Goal: Task Accomplishment & Management: Manage account settings

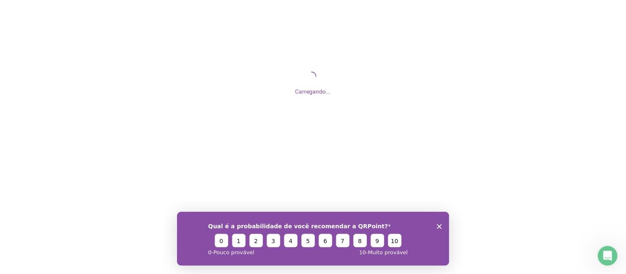
click at [437, 225] on polygon "Encerrar pesquisa" at bounding box center [439, 226] width 5 height 5
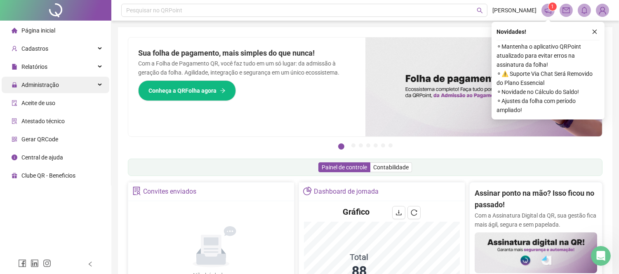
click at [43, 87] on span "Administração" at bounding box center [40, 85] width 38 height 7
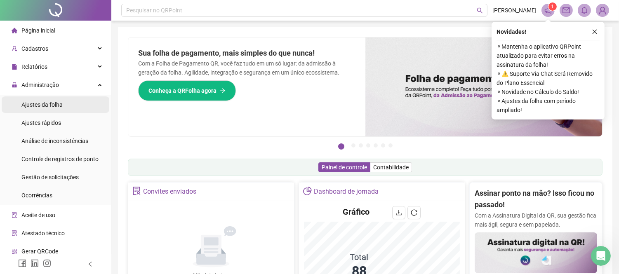
click at [56, 104] on span "Ajustes da folha" at bounding box center [41, 105] width 41 height 7
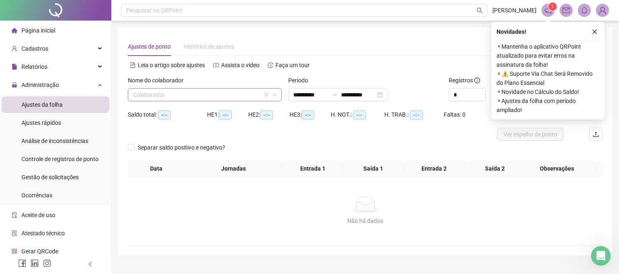
click at [197, 92] on input "search" at bounding box center [201, 95] width 137 height 12
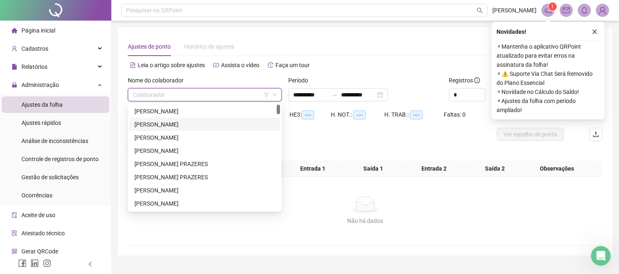
click at [195, 123] on div "[PERSON_NAME]" at bounding box center [205, 124] width 141 height 9
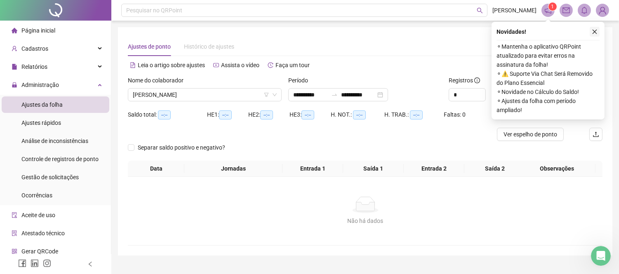
click at [593, 29] on icon "close" at bounding box center [595, 32] width 6 height 6
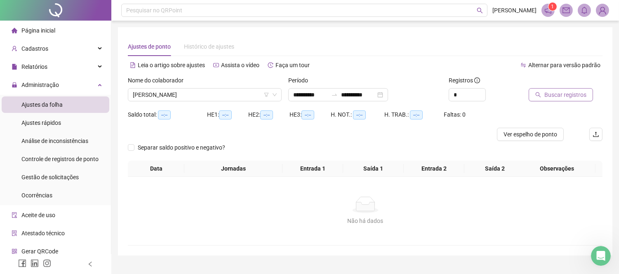
click at [552, 97] on span "Buscar registros" at bounding box center [566, 94] width 42 height 9
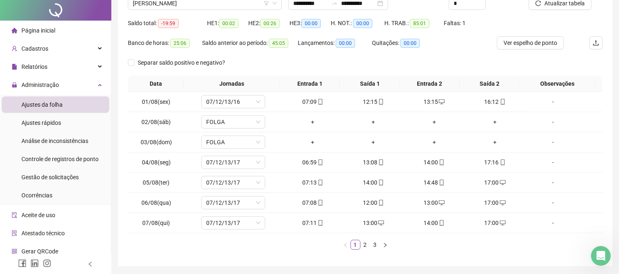
scroll to position [119, 0]
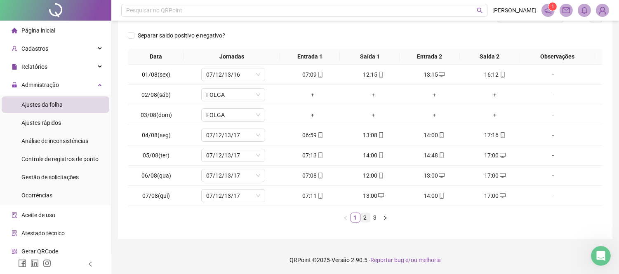
click at [364, 218] on link "2" at bounding box center [365, 217] width 9 height 9
click at [491, 157] on div "+" at bounding box center [495, 155] width 54 height 9
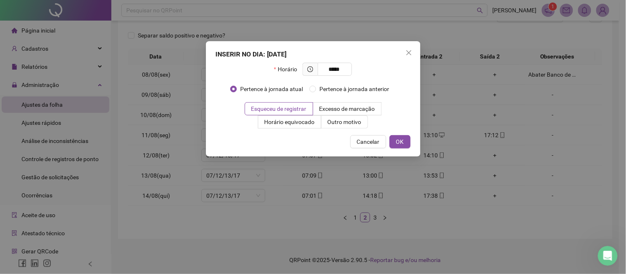
type input "*****"
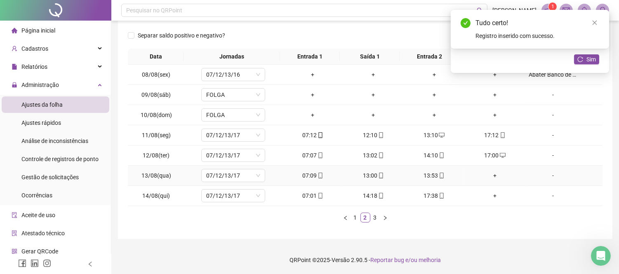
click at [490, 175] on div "+" at bounding box center [495, 175] width 54 height 9
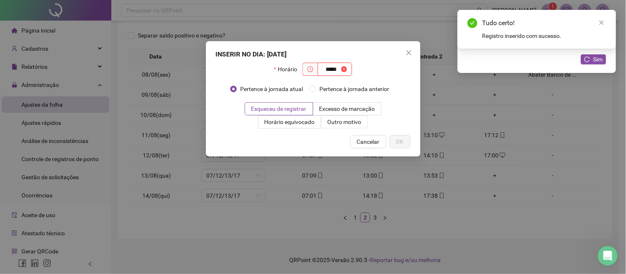
type input "*****"
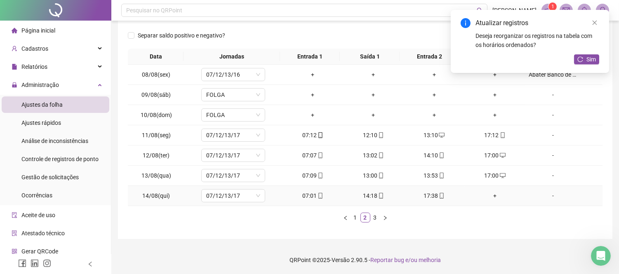
click at [489, 195] on div "+" at bounding box center [495, 195] width 54 height 9
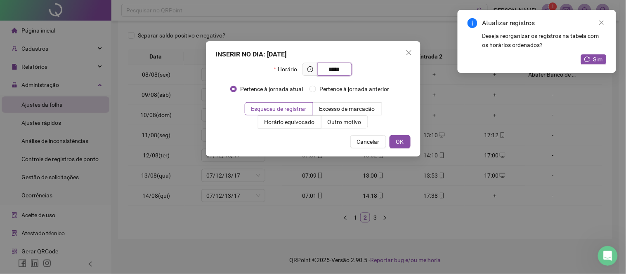
type input "*****"
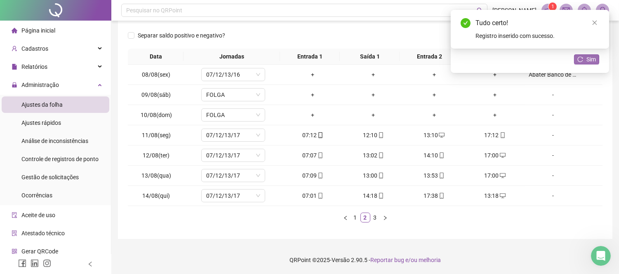
click at [588, 58] on span "Sim" at bounding box center [591, 59] width 9 height 9
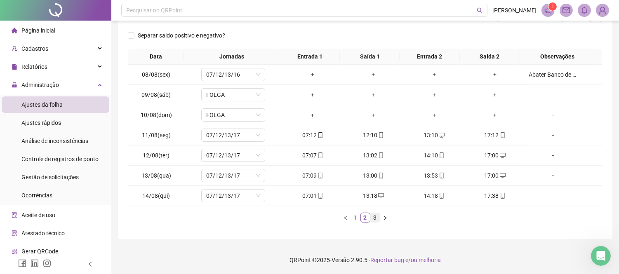
click at [374, 218] on link "3" at bounding box center [375, 217] width 9 height 9
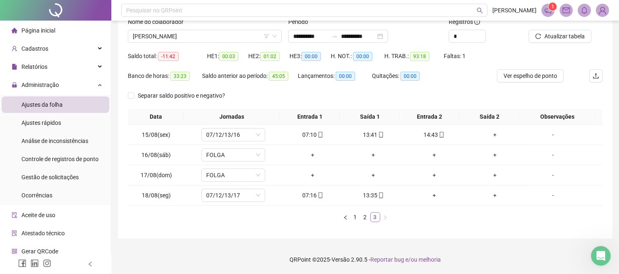
scroll to position [59, 0]
click at [492, 133] on div "+" at bounding box center [495, 134] width 54 height 9
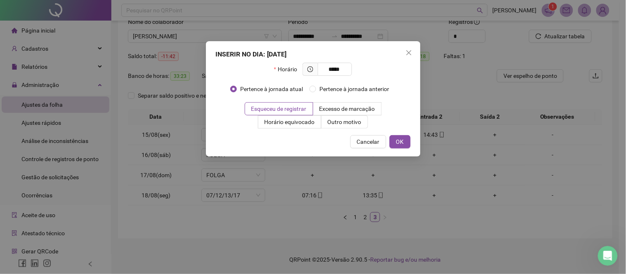
type input "*****"
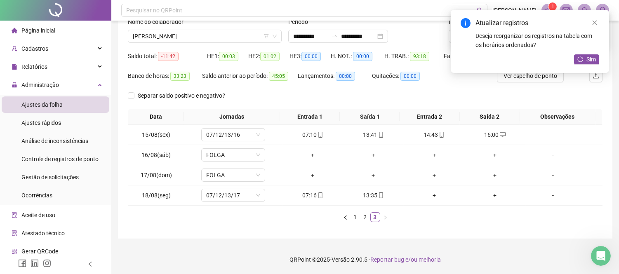
click at [618, 54] on div "**********" at bounding box center [365, 107] width 508 height 333
click at [607, 55] on div "Atualizar registros Deseja reorganizar os registros na tabela com os horários o…" at bounding box center [530, 41] width 158 height 63
click at [592, 56] on span "Sim" at bounding box center [591, 59] width 9 height 9
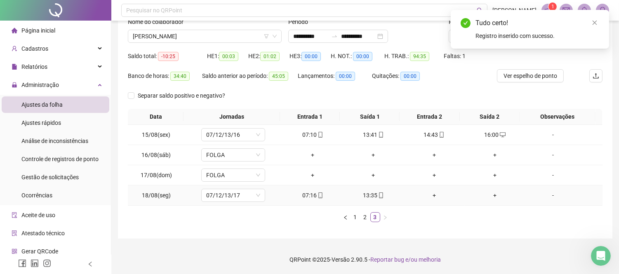
click at [431, 195] on div "+" at bounding box center [434, 195] width 54 height 9
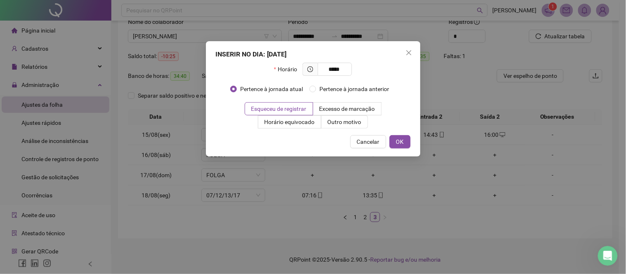
type input "*****"
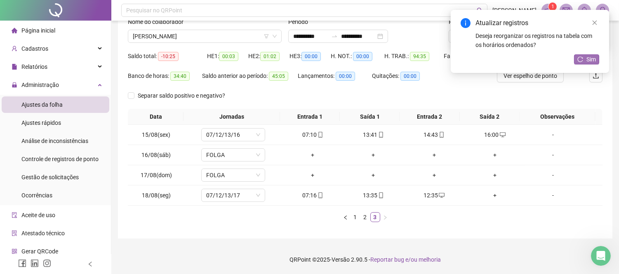
click at [588, 61] on span "Sim" at bounding box center [591, 59] width 9 height 9
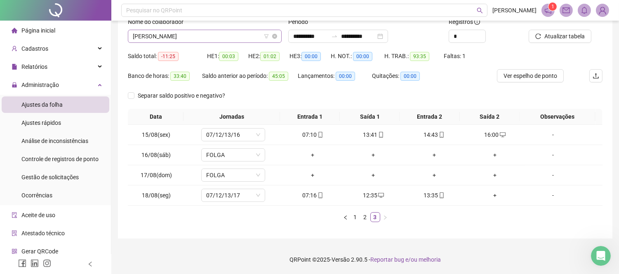
click at [233, 38] on span "[PERSON_NAME]" at bounding box center [205, 36] width 144 height 12
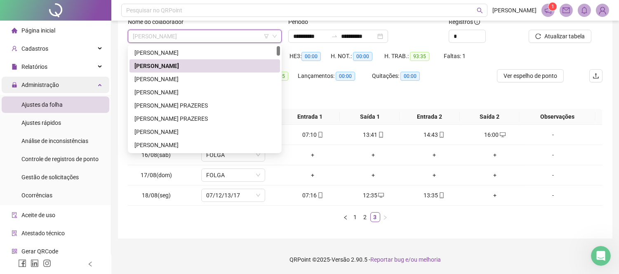
click at [68, 88] on div "Administração" at bounding box center [56, 85] width 108 height 17
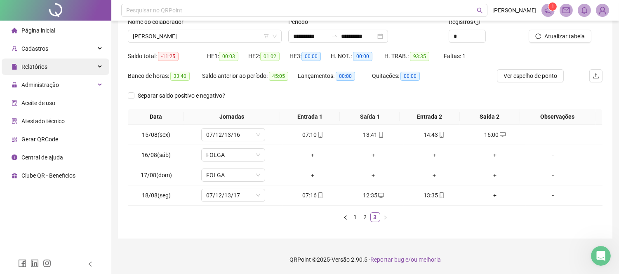
click at [81, 64] on div "Relatórios" at bounding box center [56, 67] width 108 height 17
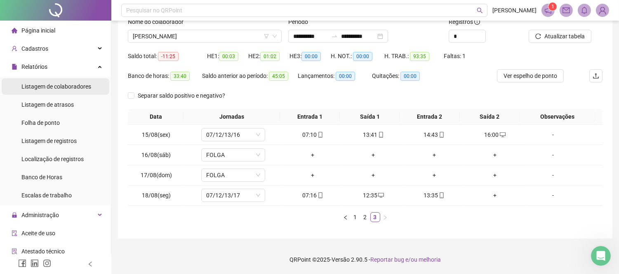
click at [73, 86] on span "Listagem de colaboradores" at bounding box center [56, 86] width 70 height 7
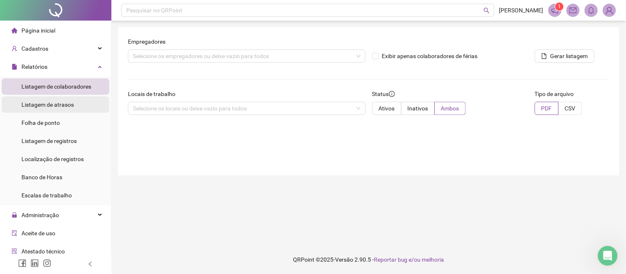
click at [66, 102] on span "Listagem de atrasos" at bounding box center [47, 105] width 52 height 7
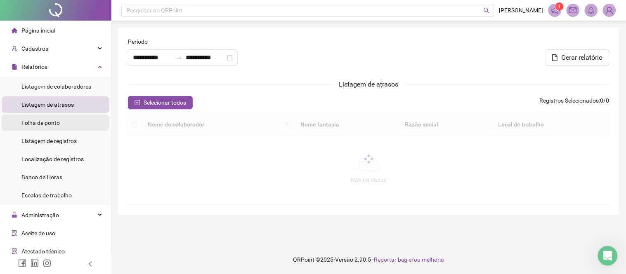
type input "**********"
click at [59, 124] on span "Folha de ponto" at bounding box center [40, 123] width 38 height 7
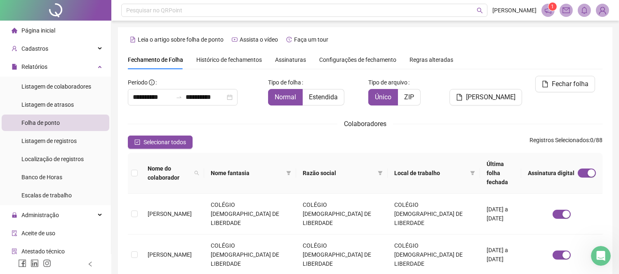
click at [292, 63] on span "Assinaturas" at bounding box center [290, 60] width 31 height 6
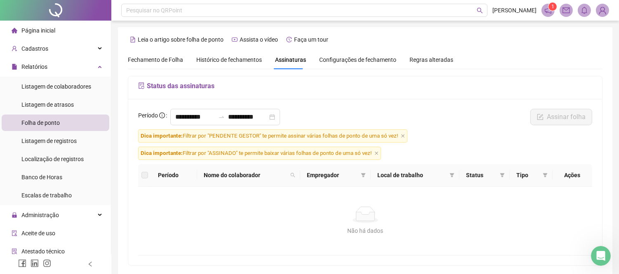
scroll to position [31, 0]
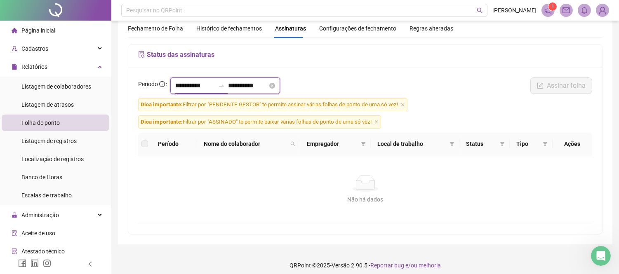
click at [211, 83] on input "**********" at bounding box center [195, 86] width 40 height 10
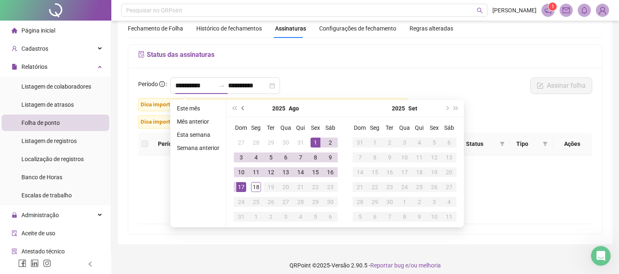
click at [240, 109] on button "prev-year" at bounding box center [243, 108] width 9 height 17
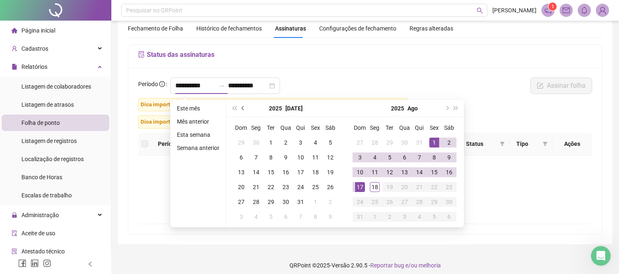
click at [240, 109] on button "prev-year" at bounding box center [243, 108] width 9 height 17
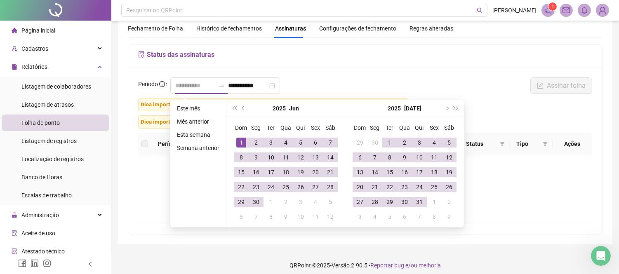
click at [238, 142] on div "1" at bounding box center [241, 143] width 10 height 10
click at [201, 85] on input "**********" at bounding box center [195, 86] width 40 height 10
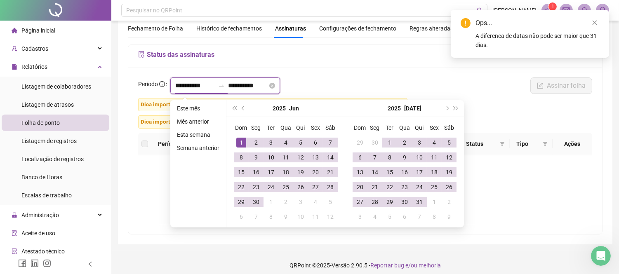
click at [177, 87] on input "**********" at bounding box center [195, 86] width 40 height 10
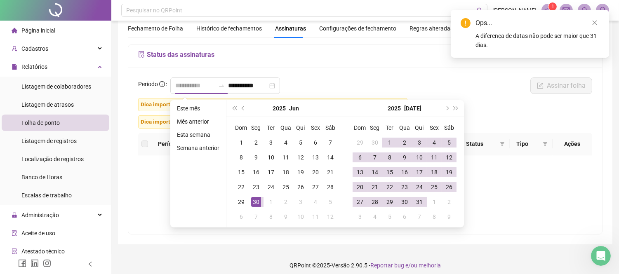
click at [260, 199] on div "30" at bounding box center [256, 202] width 10 height 10
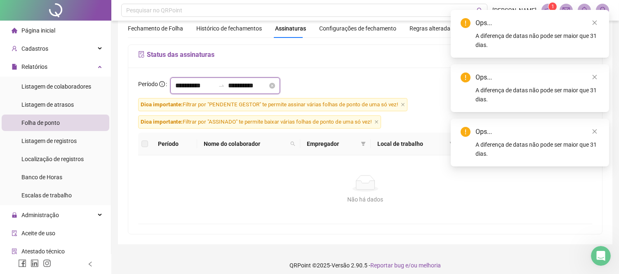
click at [201, 90] on input "**********" at bounding box center [195, 86] width 40 height 10
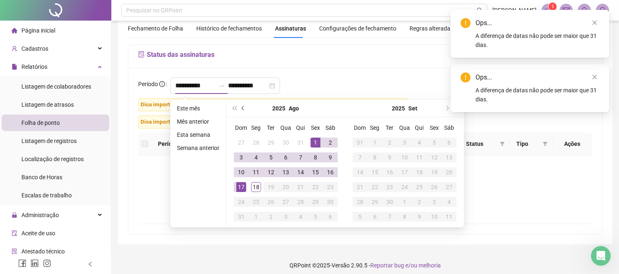
click at [240, 108] on button "prev-year" at bounding box center [243, 108] width 9 height 17
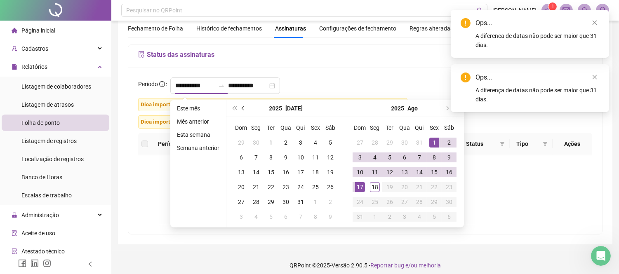
click at [240, 108] on button "prev-year" at bounding box center [243, 108] width 9 height 17
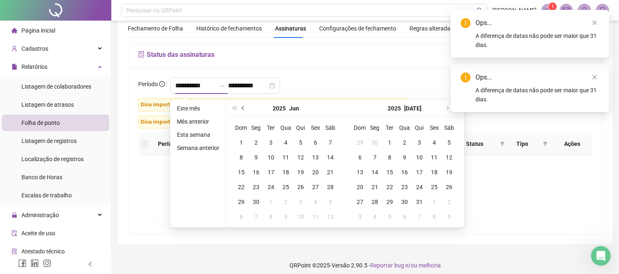
click at [242, 108] on span "prev-year" at bounding box center [244, 108] width 4 height 4
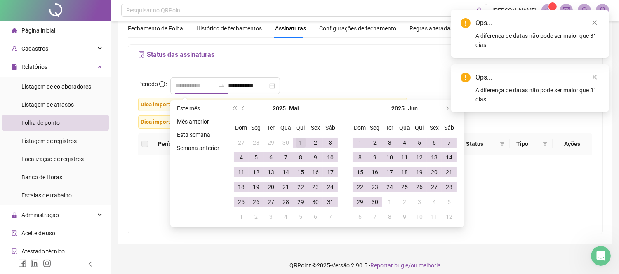
type input "**********"
click at [296, 146] on div "1" at bounding box center [301, 143] width 10 height 10
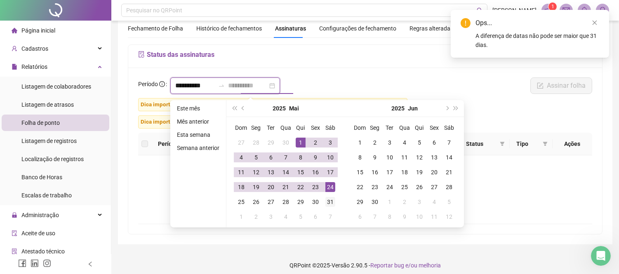
type input "**********"
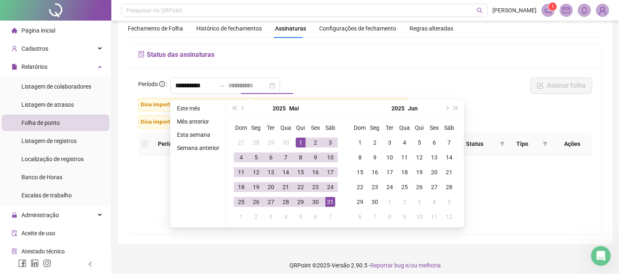
click at [331, 203] on div "31" at bounding box center [331, 202] width 10 height 10
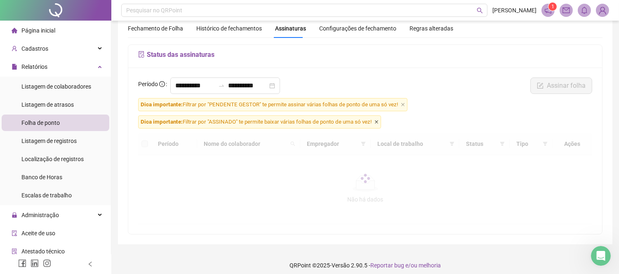
click at [379, 122] on icon "close" at bounding box center [377, 122] width 4 height 4
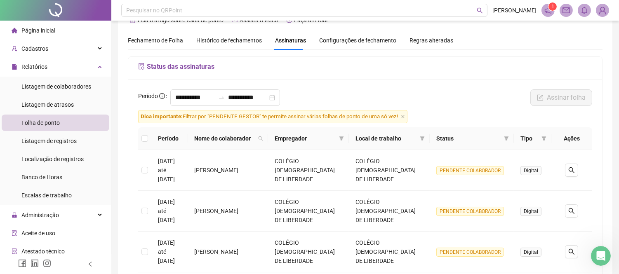
click at [402, 119] on icon "close" at bounding box center [403, 117] width 4 height 4
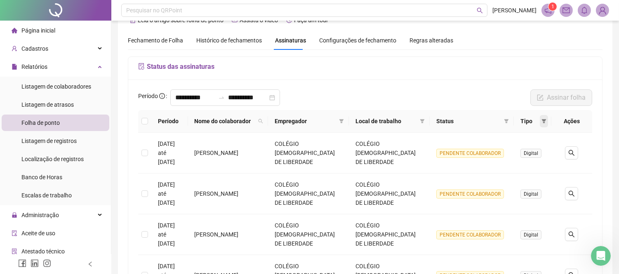
click at [545, 124] on icon "filter" at bounding box center [544, 121] width 5 height 5
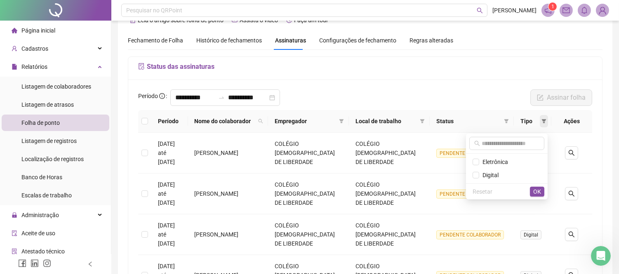
click at [545, 124] on icon "filter" at bounding box center [544, 121] width 5 height 5
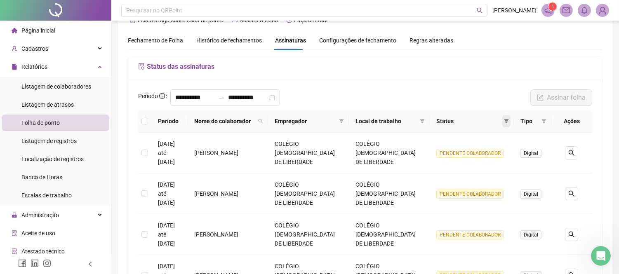
click at [506, 124] on icon "filter" at bounding box center [506, 121] width 5 height 5
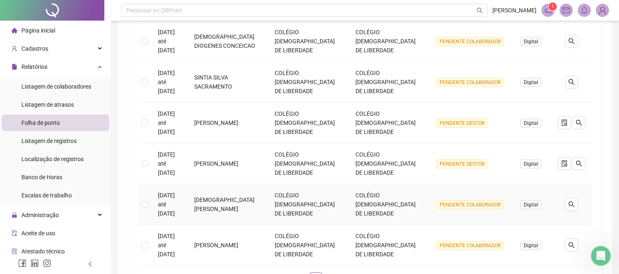
scroll to position [378, 0]
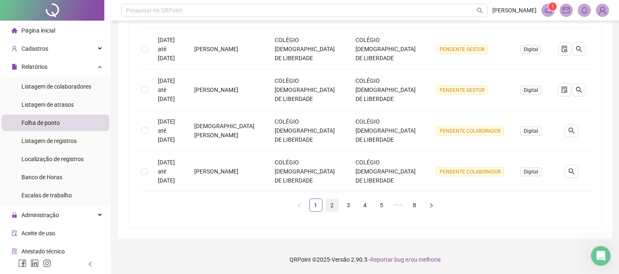
click at [329, 205] on link "2" at bounding box center [332, 205] width 12 height 12
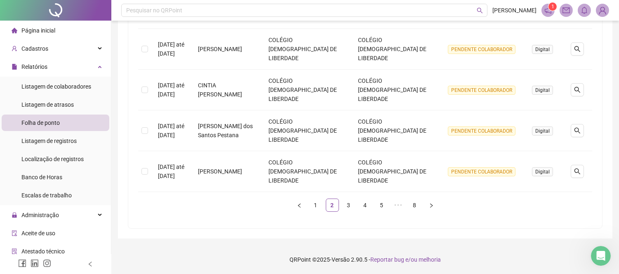
scroll to position [278, 0]
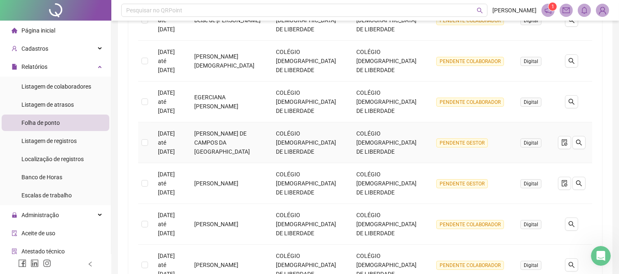
scroll to position [366, 0]
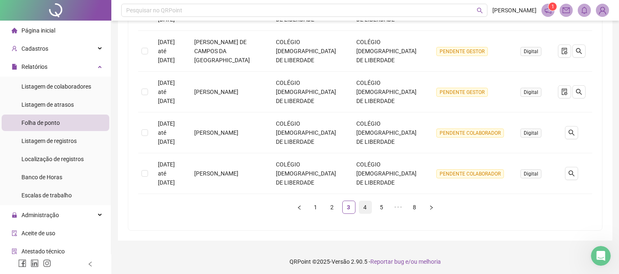
click at [366, 208] on link "4" at bounding box center [365, 207] width 12 height 12
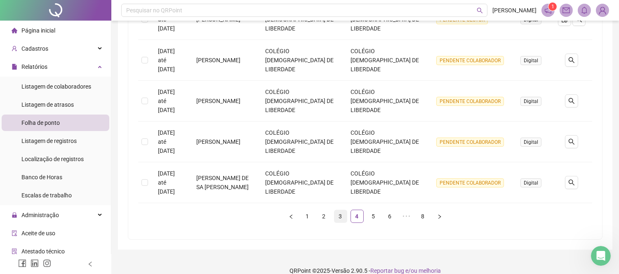
click at [337, 210] on link "3" at bounding box center [341, 216] width 12 height 12
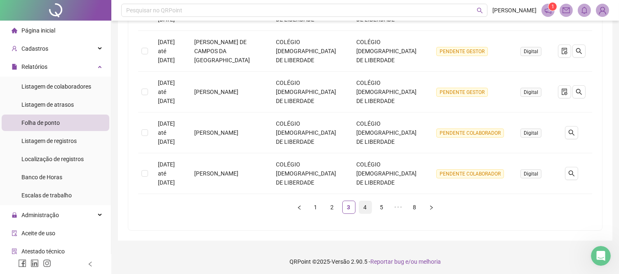
click at [365, 208] on link "4" at bounding box center [365, 207] width 12 height 12
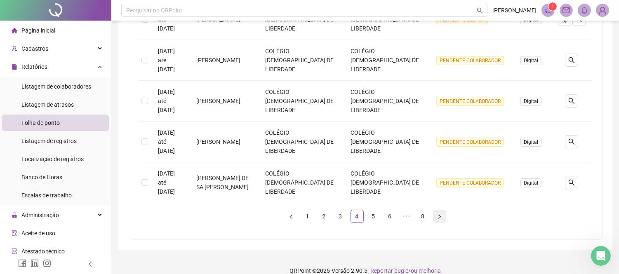
click at [434, 210] on button "button" at bounding box center [439, 216] width 13 height 13
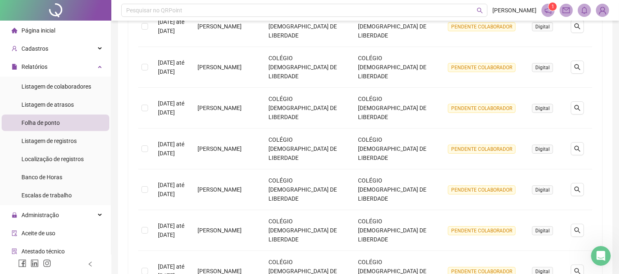
scroll to position [0, 0]
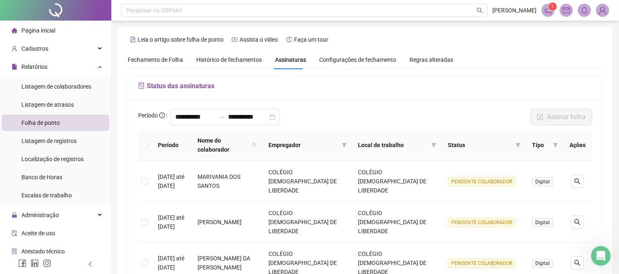
click at [30, 120] on span "Folha de ponto" at bounding box center [40, 123] width 38 height 7
click at [344, 62] on span "Configurações de fechamento" at bounding box center [357, 60] width 77 height 6
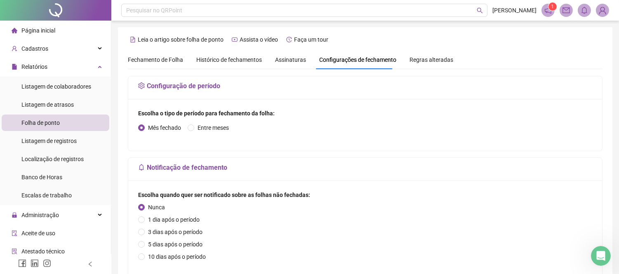
click at [283, 60] on span "Assinaturas" at bounding box center [290, 60] width 31 height 6
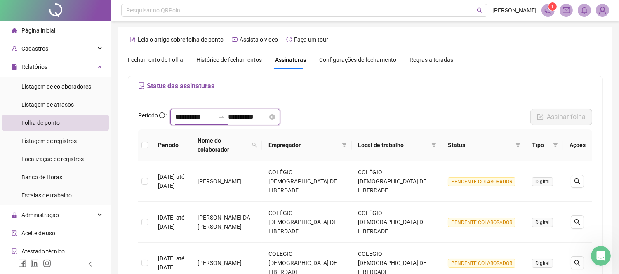
click at [210, 118] on input "**********" at bounding box center [195, 117] width 40 height 10
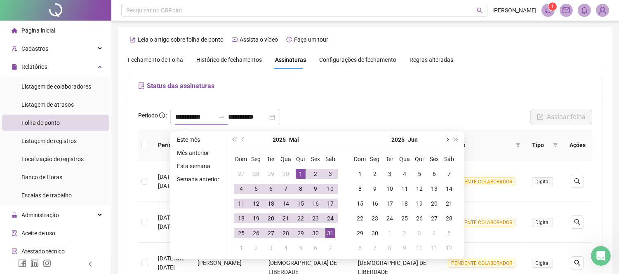
click at [450, 138] on button "next-year" at bounding box center [446, 140] width 9 height 17
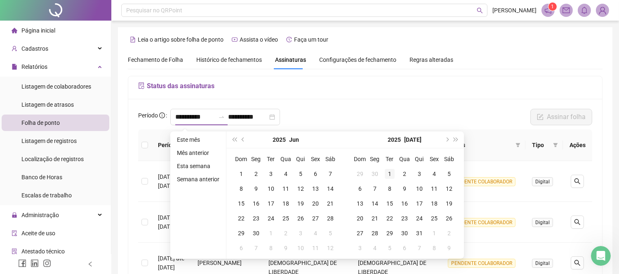
type input "**********"
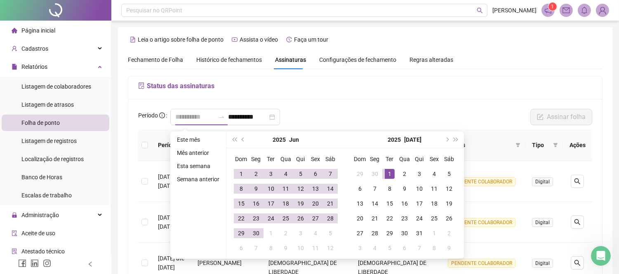
click at [386, 171] on div "1" at bounding box center [390, 174] width 10 height 10
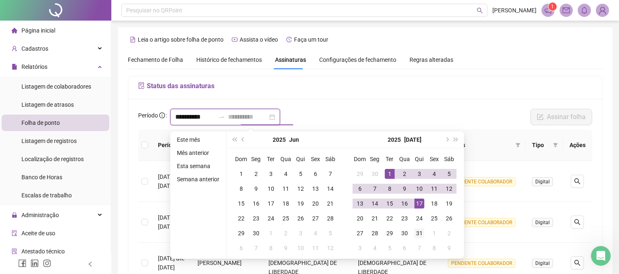
type input "**********"
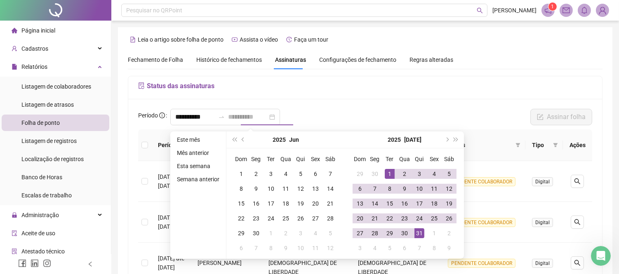
click at [423, 233] on div "31" at bounding box center [420, 234] width 10 height 10
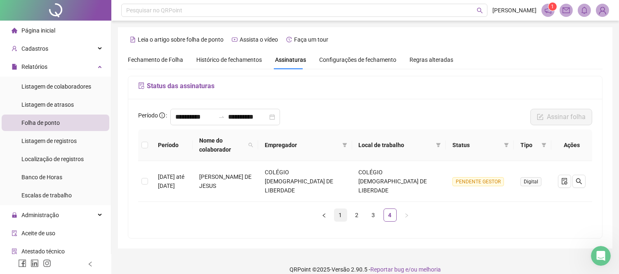
click at [340, 209] on link "1" at bounding box center [341, 215] width 12 height 12
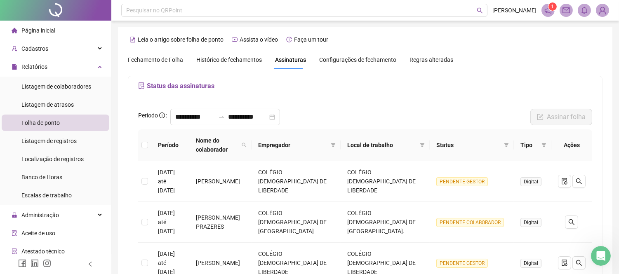
click at [209, 57] on span "Histórico de fechamentos" at bounding box center [229, 60] width 66 height 7
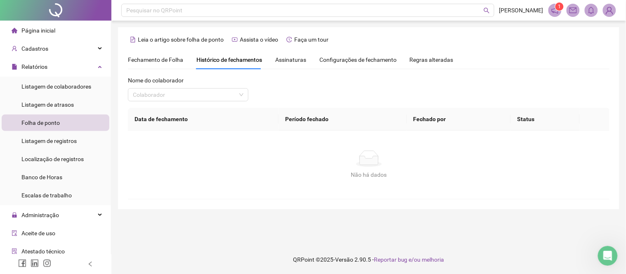
click at [162, 60] on span "Fechamento de Folha" at bounding box center [155, 60] width 55 height 7
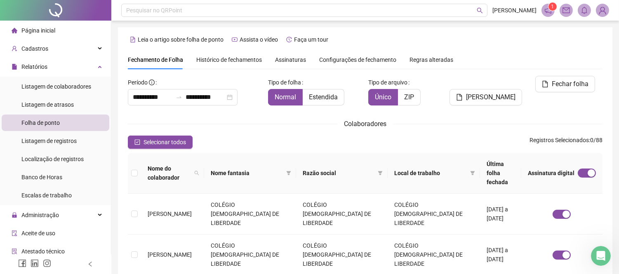
click at [242, 59] on span "Histórico de fechamentos" at bounding box center [229, 60] width 66 height 7
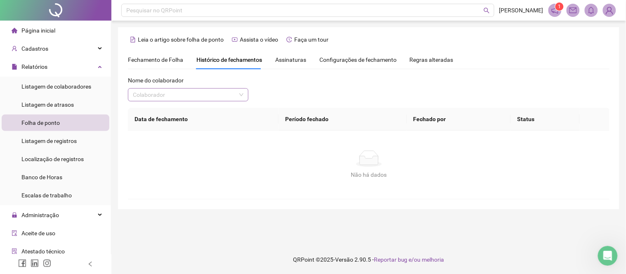
click at [211, 95] on input "search" at bounding box center [184, 95] width 103 height 12
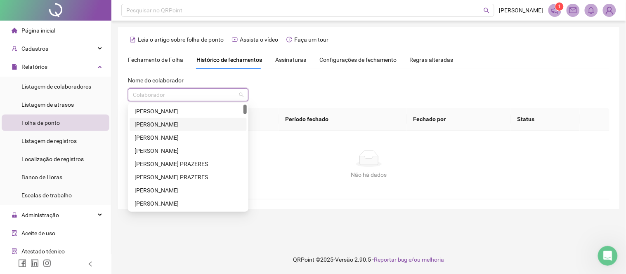
click at [182, 127] on div "[PERSON_NAME]" at bounding box center [188, 124] width 107 height 9
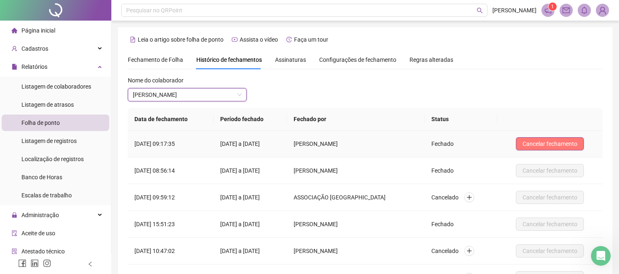
click at [538, 139] on span "Cancelar fechamento" at bounding box center [550, 143] width 55 height 9
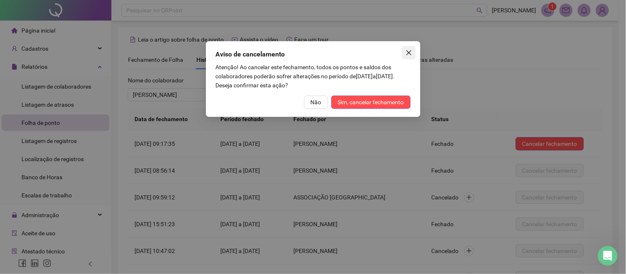
click at [407, 52] on icon "close" at bounding box center [409, 53] width 7 height 7
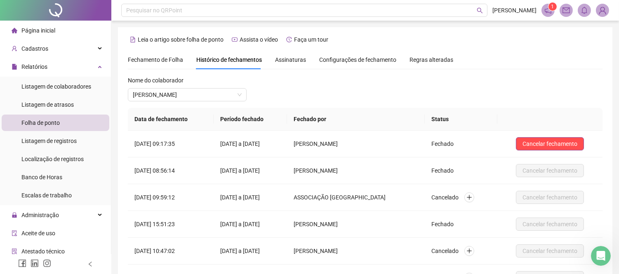
click at [160, 59] on span "Fechamento de Folha" at bounding box center [155, 60] width 55 height 7
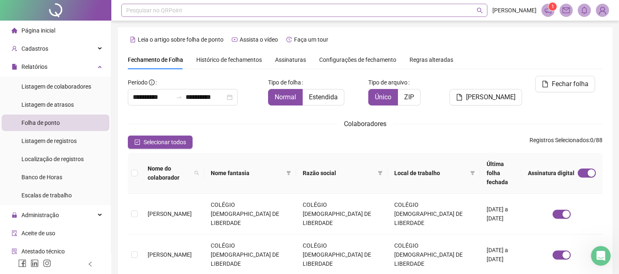
scroll to position [31, 0]
